Goal: Answer question/provide support

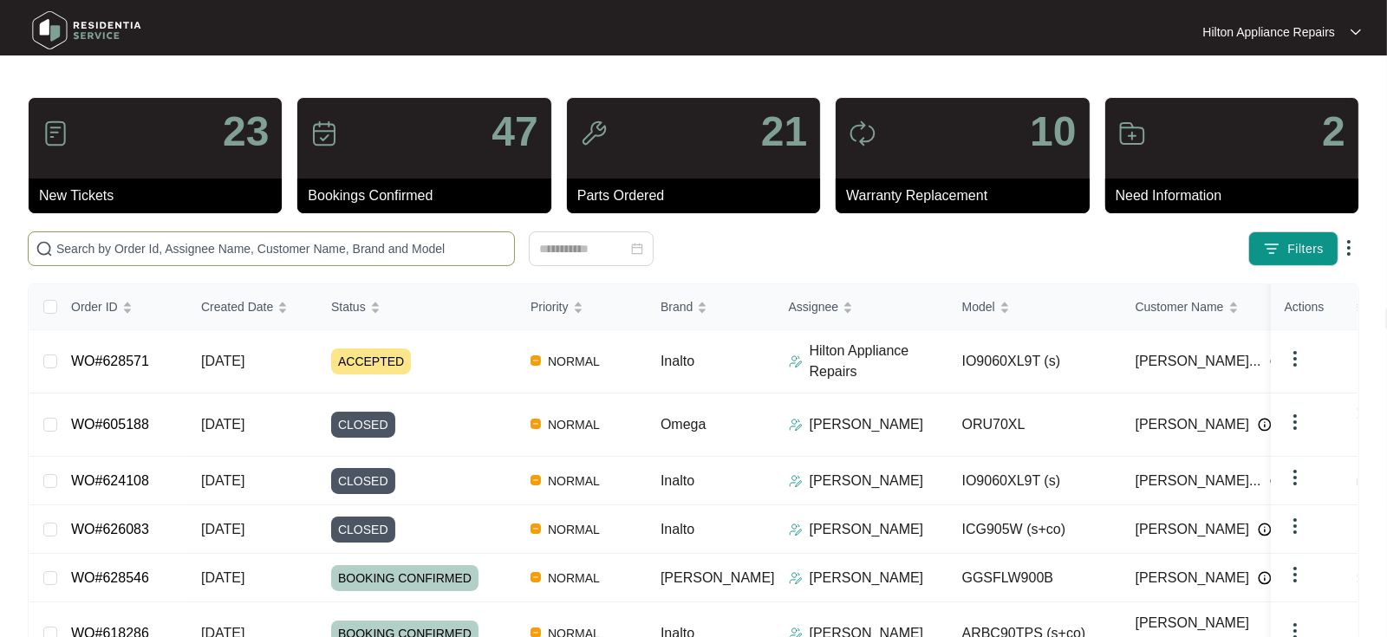
click at [114, 250] on input "text" at bounding box center [281, 248] width 451 height 19
paste input "WO#623706"
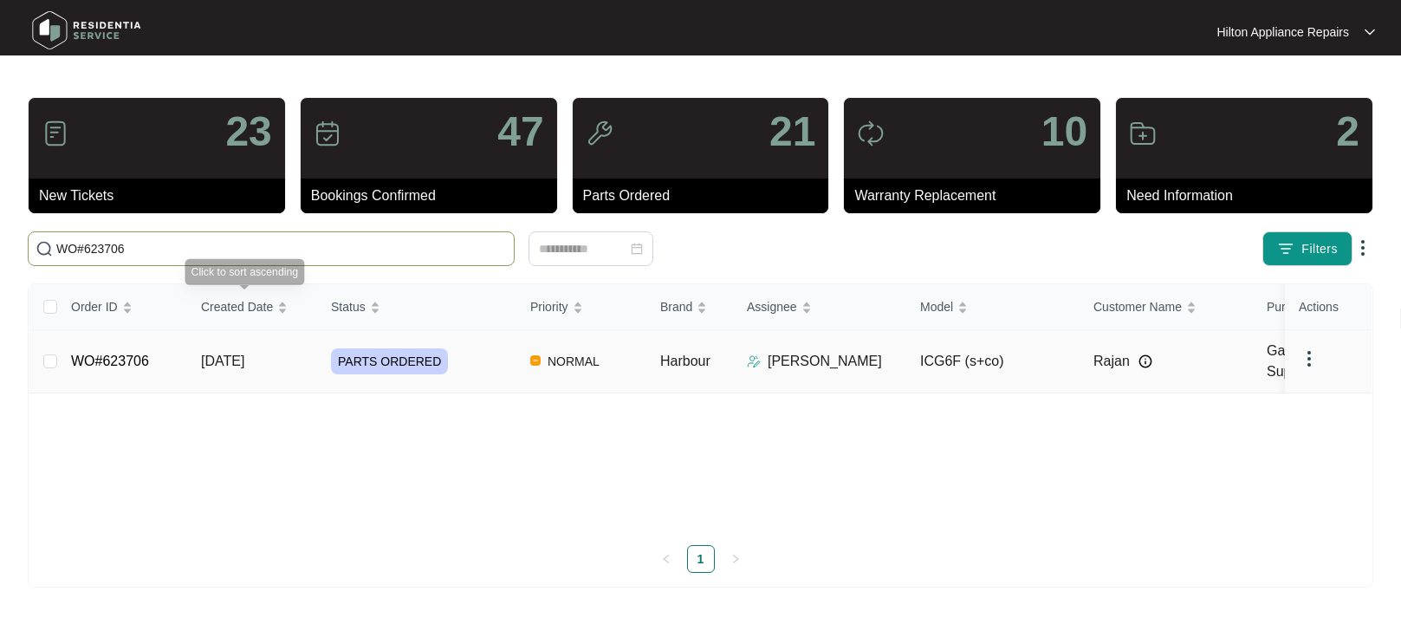
type input "WO#623706"
click at [214, 357] on span "[DATE]" at bounding box center [222, 361] width 43 height 15
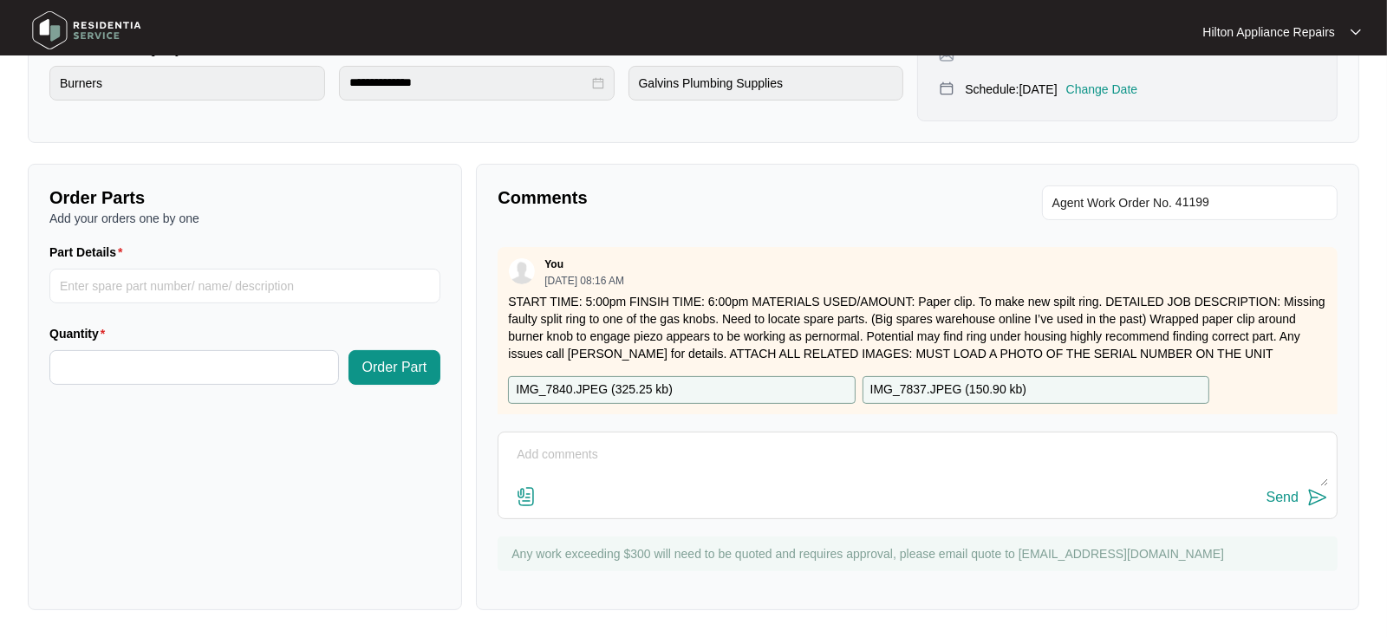
scroll to position [649, 0]
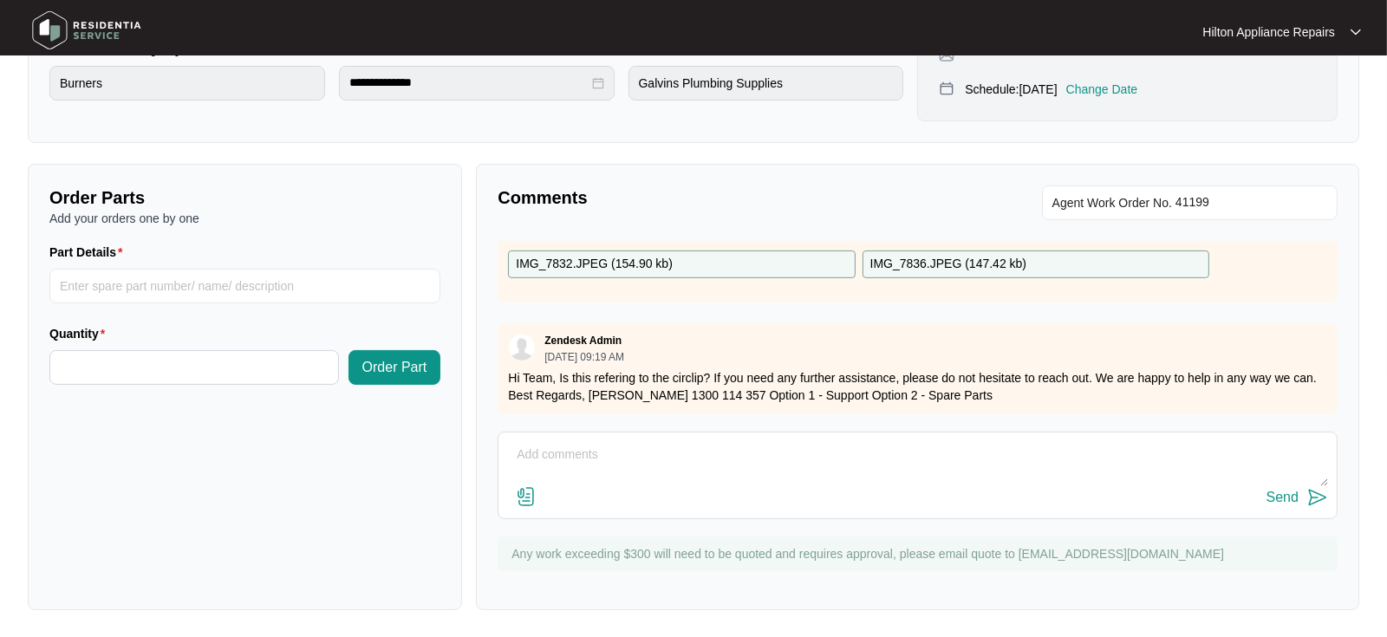
click at [546, 452] on textarea at bounding box center [917, 463] width 821 height 45
paste textarea "It will need a new split ring for the gas control knob,"
click at [598, 452] on textarea "Plumbing teama dvised "It will need a new split ring for the gas control knob"" at bounding box center [917, 463] width 821 height 45
click at [609, 455] on textarea "Plumbing team a dvised "It will need a new split ring for the gas control knob"" at bounding box center [917, 463] width 821 height 45
click at [645, 448] on textarea "Plumbing team advised "It will need a new split ring for the gas control knob"" at bounding box center [917, 463] width 821 height 45
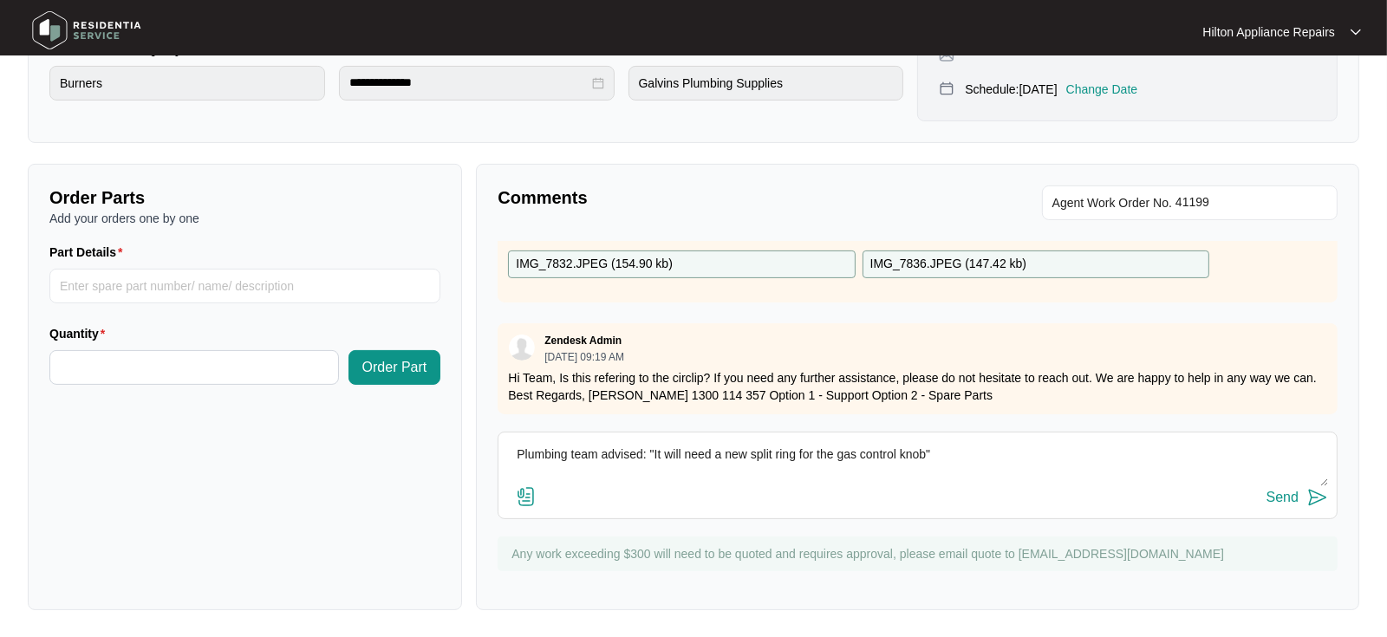
type textarea "Plumbing team advised: "It will need a new split ring for the gas control knob""
click at [1281, 501] on div "Send" at bounding box center [1282, 498] width 32 height 16
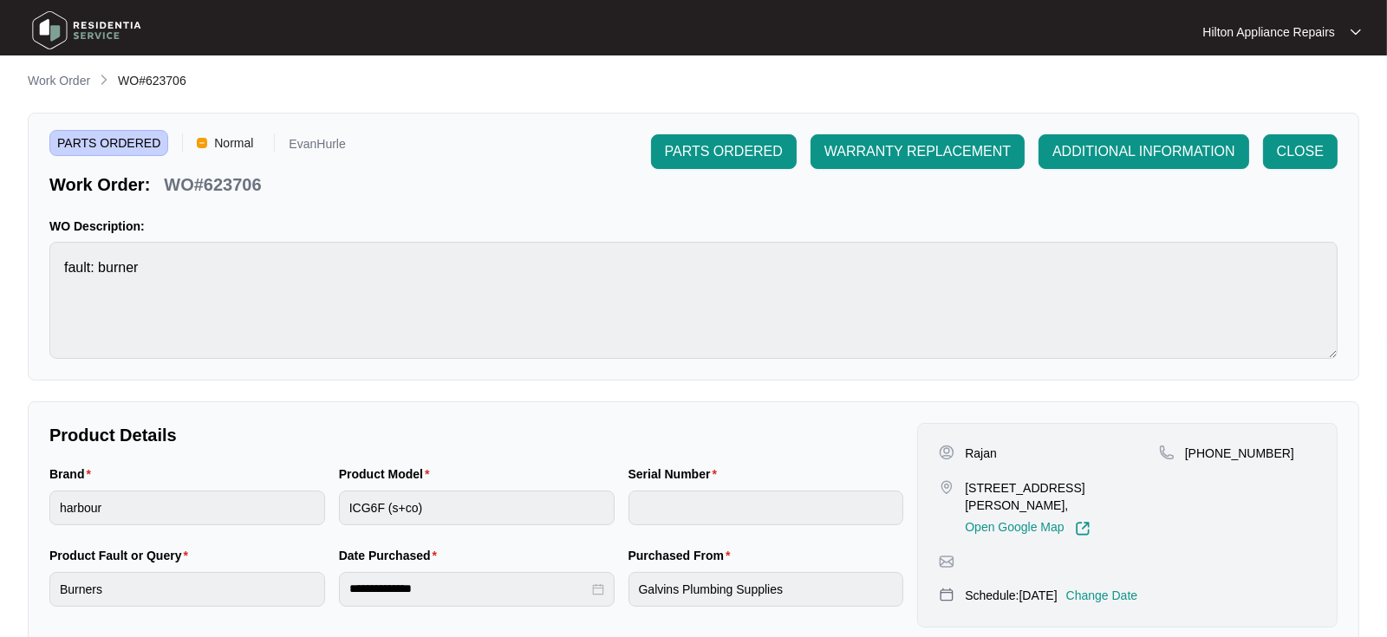
scroll to position [0, 0]
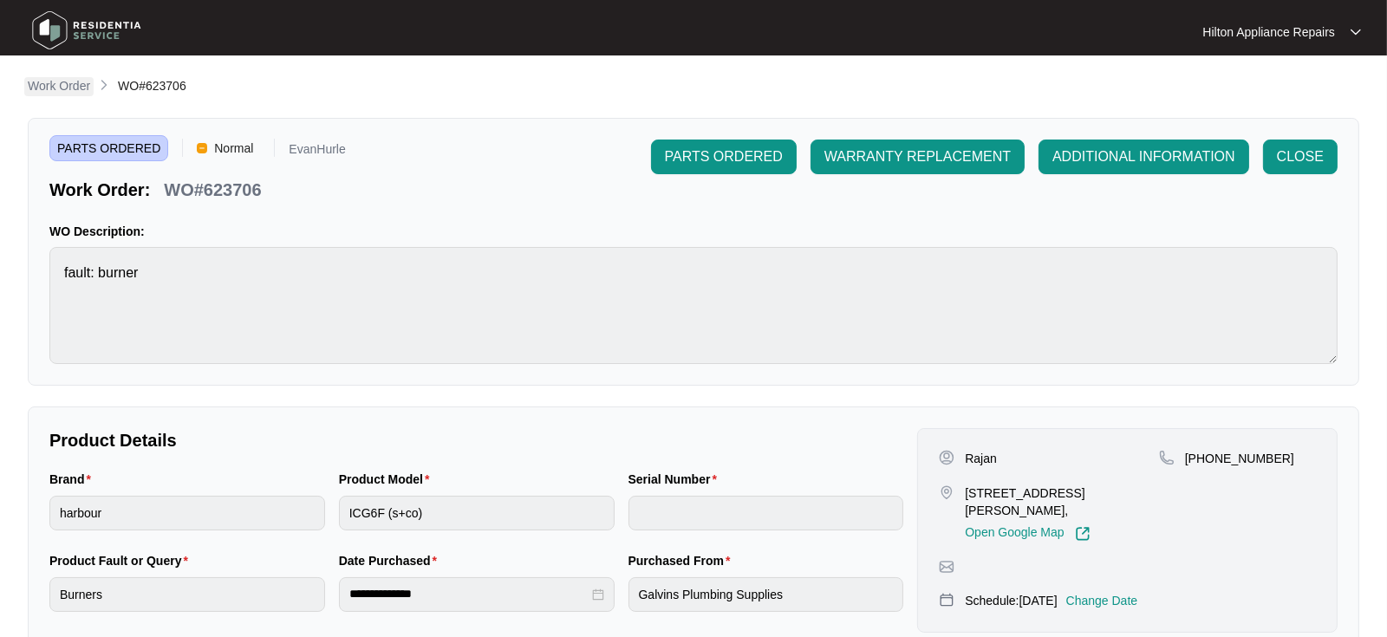
click at [50, 90] on p "Work Order" at bounding box center [59, 85] width 62 height 17
